Goal: Information Seeking & Learning: Learn about a topic

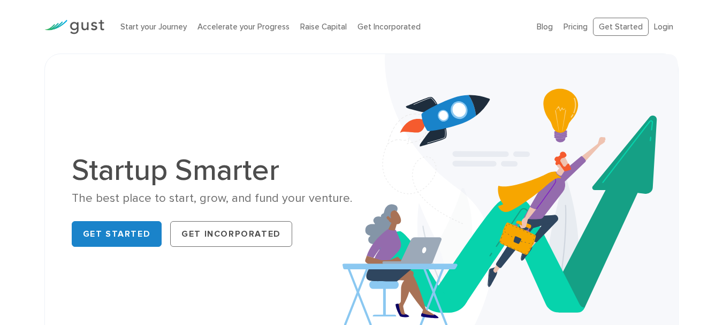
drag, startPoint x: 624, startPoint y: 30, endPoint x: 576, endPoint y: 314, distance: 288.2
click at [622, 30] on link "Get Started" at bounding box center [621, 27] width 56 height 19
click at [578, 29] on link "Pricing" at bounding box center [576, 27] width 24 height 10
